Goal: Answer question/provide support: Share knowledge or assist other users

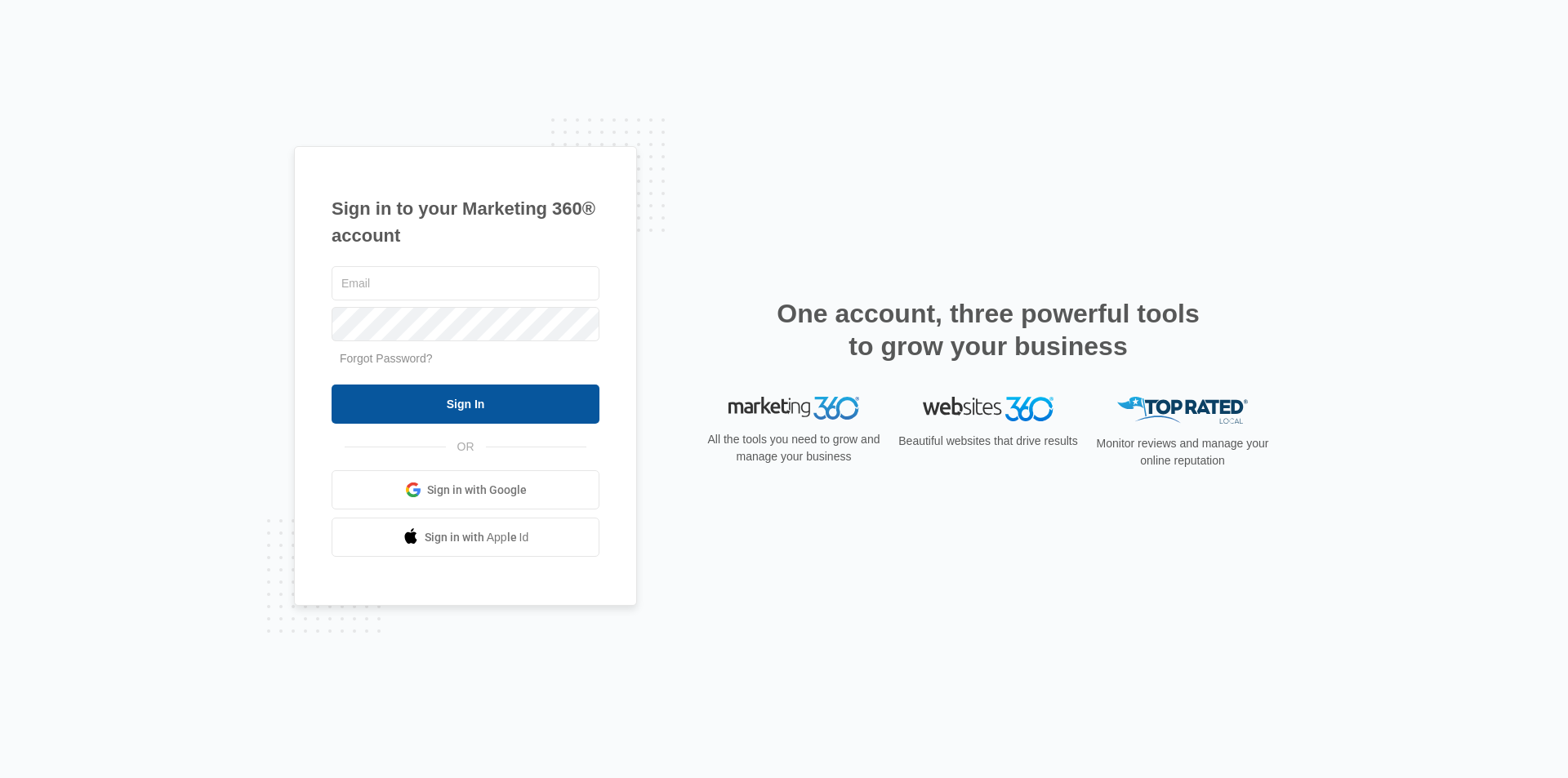
type input "[EMAIL_ADDRESS][PERSON_NAME][DOMAIN_NAME]"
click at [488, 394] on input "Sign In" at bounding box center [465, 404] width 268 height 39
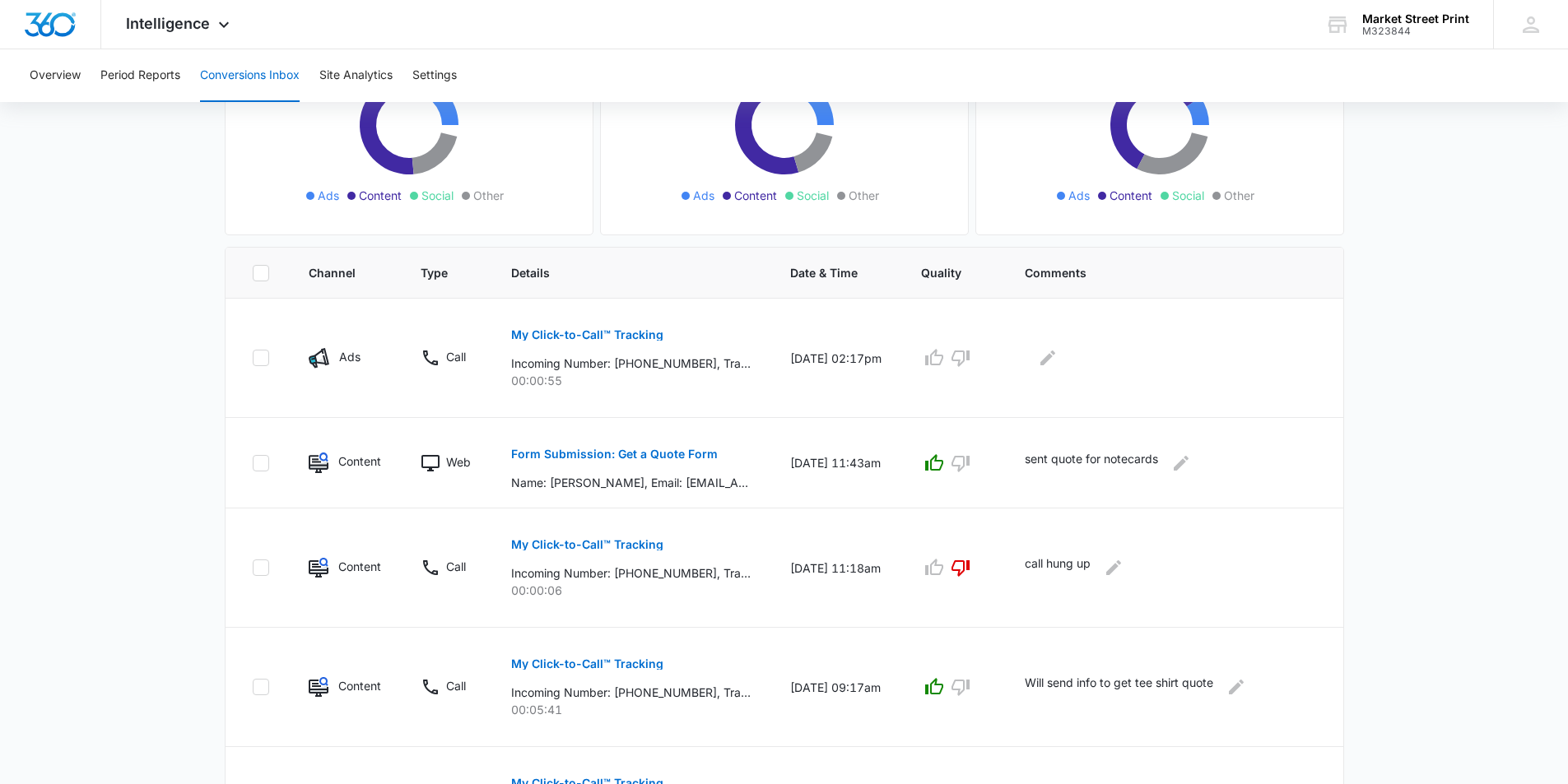
scroll to position [247, 0]
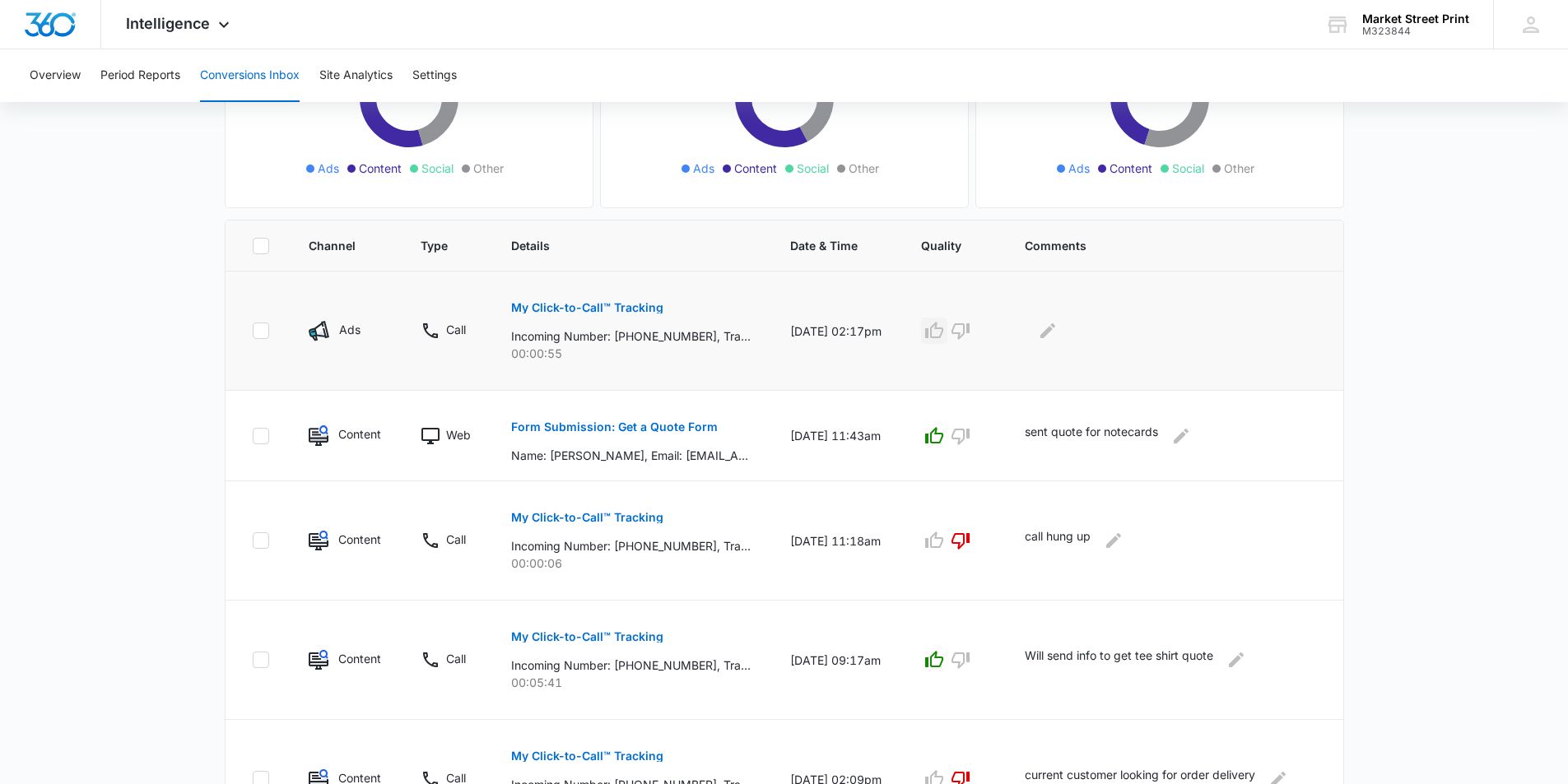
click at [944, 331] on icon "button" at bounding box center [934, 331] width 20 height 20
click at [1055, 331] on icon "Edit Comments" at bounding box center [1048, 331] width 15 height 15
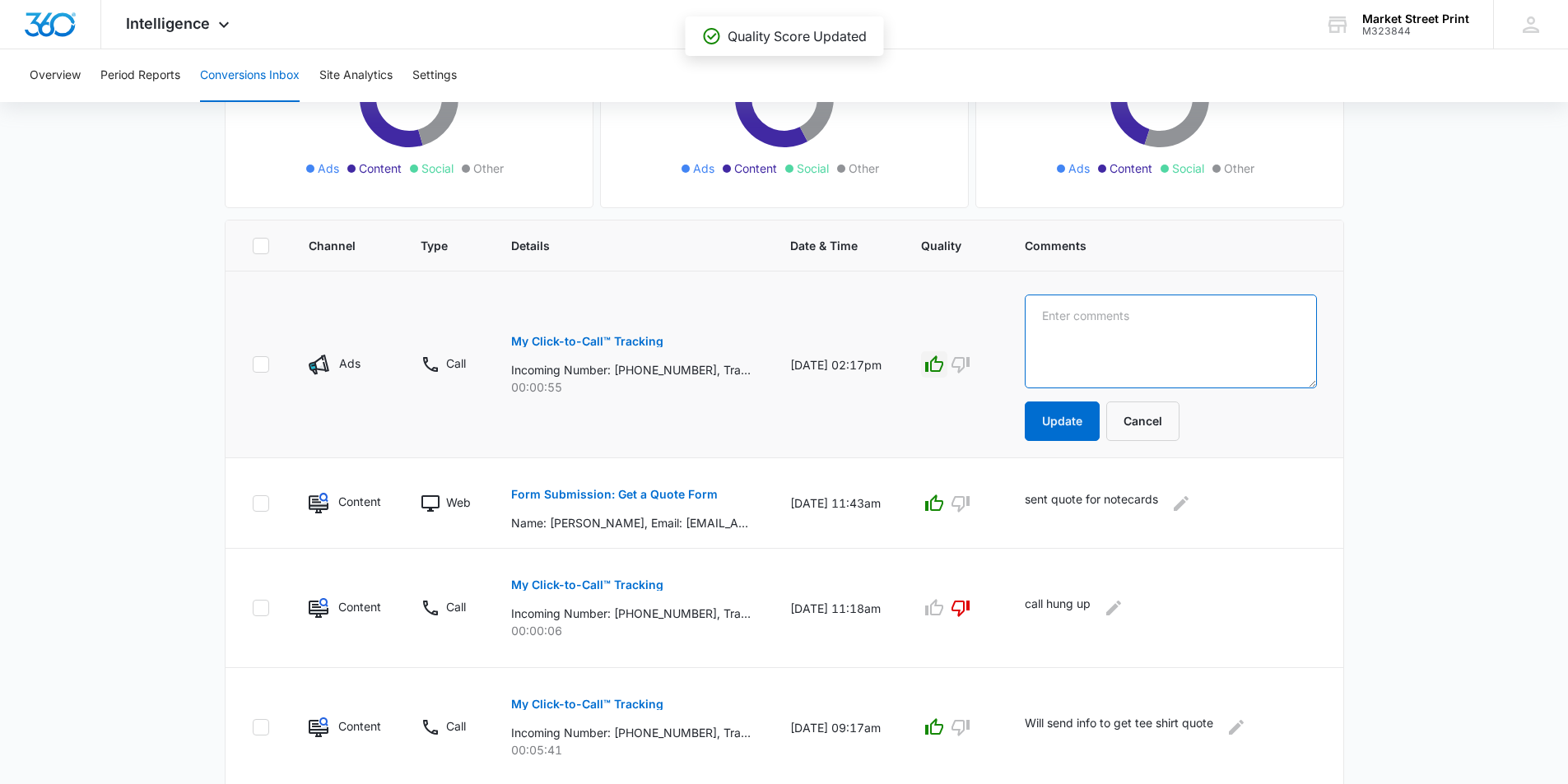
click at [1071, 331] on textarea at bounding box center [1171, 342] width 292 height 94
type textarea "e"
type textarea "sending quote for lanyard inserts"
click at [1094, 425] on button "Update" at bounding box center [1063, 422] width 75 height 39
click at [1085, 425] on button "Update" at bounding box center [1063, 422] width 75 height 39
